Goal: Task Accomplishment & Management: Use online tool/utility

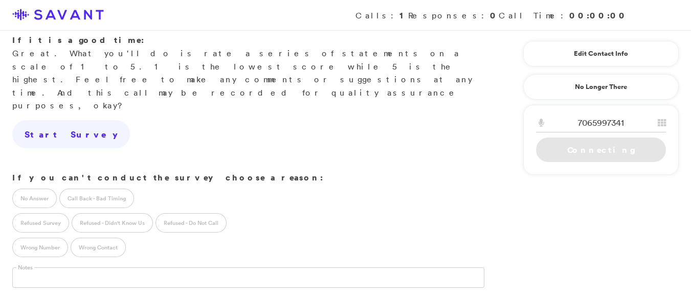
scroll to position [222, 0]
click at [44, 188] on label "No Answer" at bounding box center [34, 197] width 44 height 19
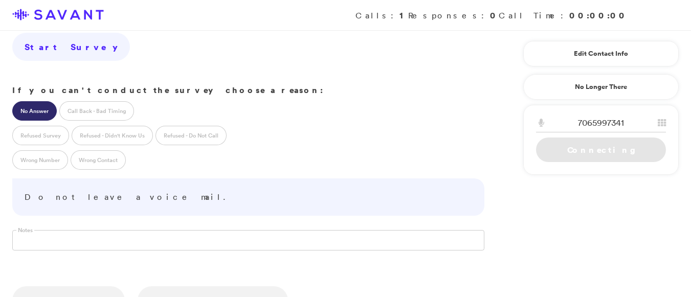
scroll to position [347, 0]
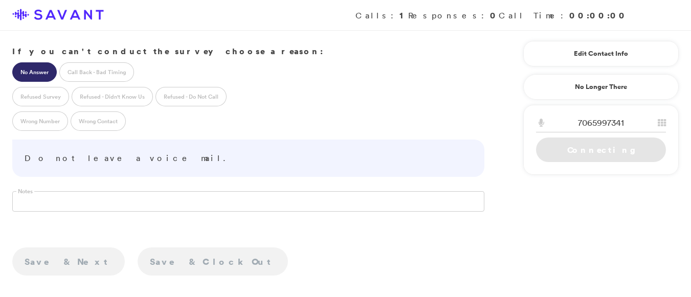
click at [138, 248] on link "Save & Clock Out" at bounding box center [213, 262] width 150 height 29
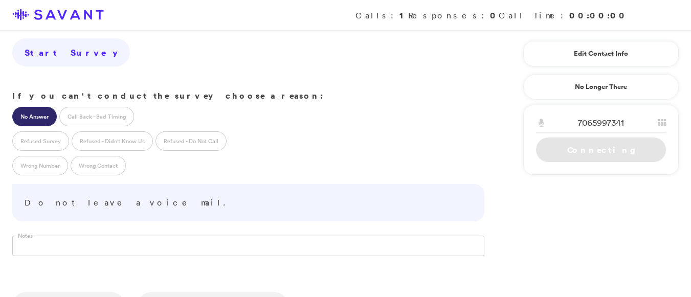
scroll to position [305, 0]
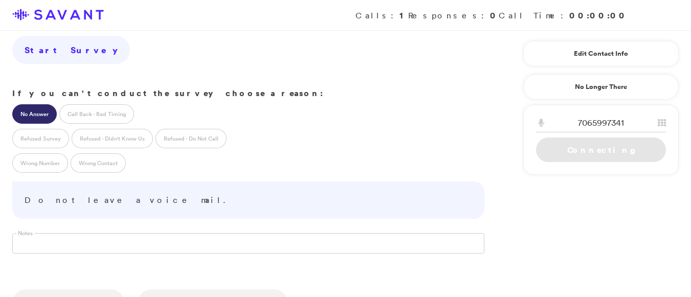
click at [607, 145] on link "Connecting" at bounding box center [601, 150] width 130 height 25
click at [607, 152] on link "Connecting" at bounding box center [601, 150] width 130 height 25
drag, startPoint x: 685, startPoint y: 170, endPoint x: 692, endPoint y: 193, distance: 24.1
click at [690, 193] on html "Calls: 1 Responses: 0 Call Time: 00:00:00 Resident Satisfaction Interview - Sur…" at bounding box center [345, 72] width 691 height 755
drag, startPoint x: 688, startPoint y: 187, endPoint x: 654, endPoint y: 141, distance: 57.5
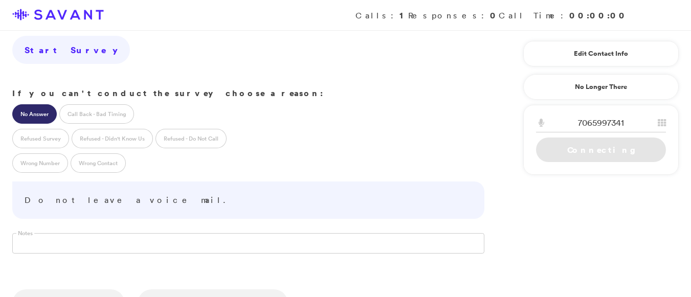
click at [657, 145] on div "Resident Satisfaction Interview - Survey Attempt: 5 - ID: 375229 - No Voicemail…" at bounding box center [345, 72] width 691 height 755
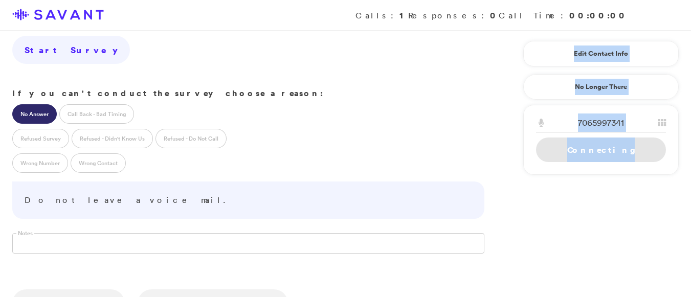
scroll to position [310, 0]
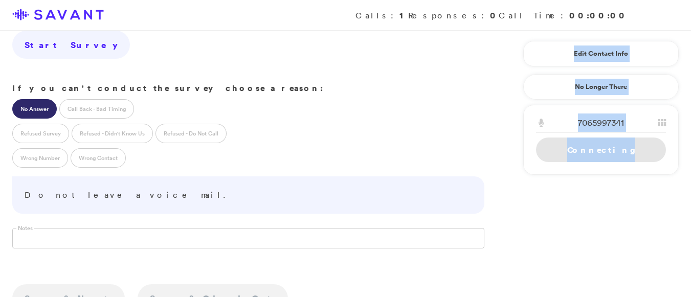
click at [558, 210] on div "Resident Satisfaction Interview - Survey Attempt: 5 - ID: 375229 - No Voicemail…" at bounding box center [345, 46] width 691 height 631
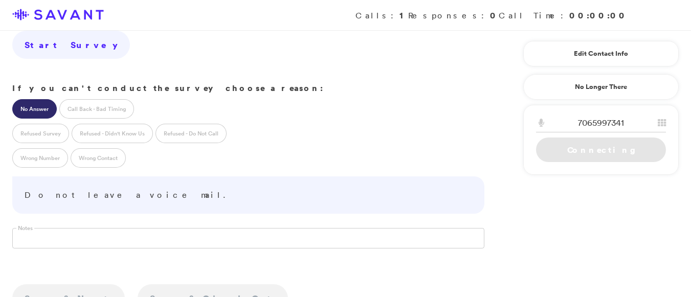
drag, startPoint x: 558, startPoint y: 203, endPoint x: 573, endPoint y: 235, distance: 35.3
click at [573, 235] on div "Resident Satisfaction Interview - Survey Attempt: 5 - ID: 375229 - No Voicemail…" at bounding box center [345, 46] width 691 height 631
drag, startPoint x: 568, startPoint y: 237, endPoint x: 613, endPoint y: 296, distance: 74.5
click at [613, 296] on div "Resident Satisfaction Interview - Survey Attempt: 5 - ID: 375229 - No Voicemail…" at bounding box center [345, 87] width 666 height 713
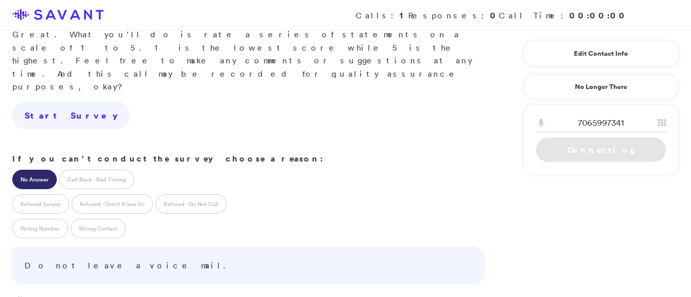
scroll to position [232, 0]
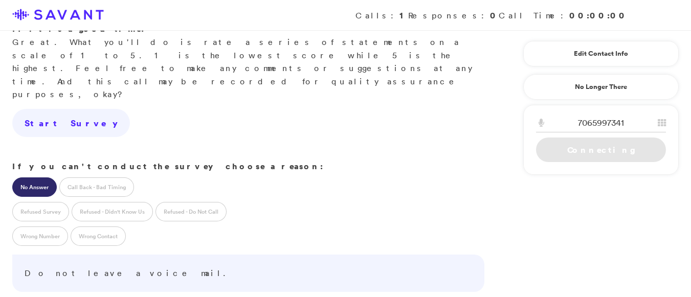
click at [615, 154] on link "Connecting" at bounding box center [601, 150] width 130 height 25
drag, startPoint x: 615, startPoint y: 154, endPoint x: 589, endPoint y: 155, distance: 26.1
click at [589, 155] on link "Connecting" at bounding box center [601, 150] width 130 height 25
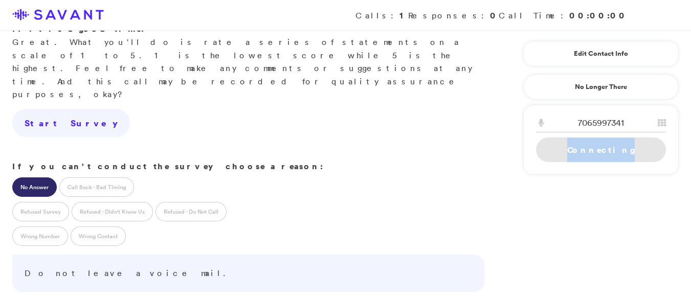
click at [589, 155] on link "Connecting" at bounding box center [601, 150] width 130 height 25
click at [660, 113] on div "7065997341 1 2 A B C 3 D E F 4 G H I 5 J K L 6 M N O 7 P Q R S 8 T U V 9 W X Y …" at bounding box center [600, 140] width 155 height 70
click at [661, 122] on icon at bounding box center [662, 123] width 8 height 8
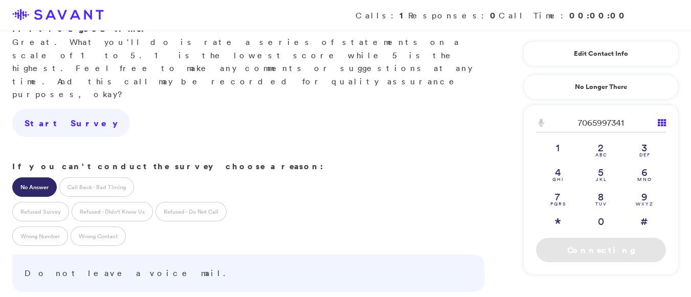
click at [509, 252] on div "Resident Satisfaction Interview - Survey Attempt: 5 - ID: 375229 - No Voicemail…" at bounding box center [345, 125] width 691 height 631
click at [416, 173] on div "No Answer Call Back - Bad Timing" at bounding box center [248, 185] width 497 height 25
